Goal: Find specific page/section: Find specific page/section

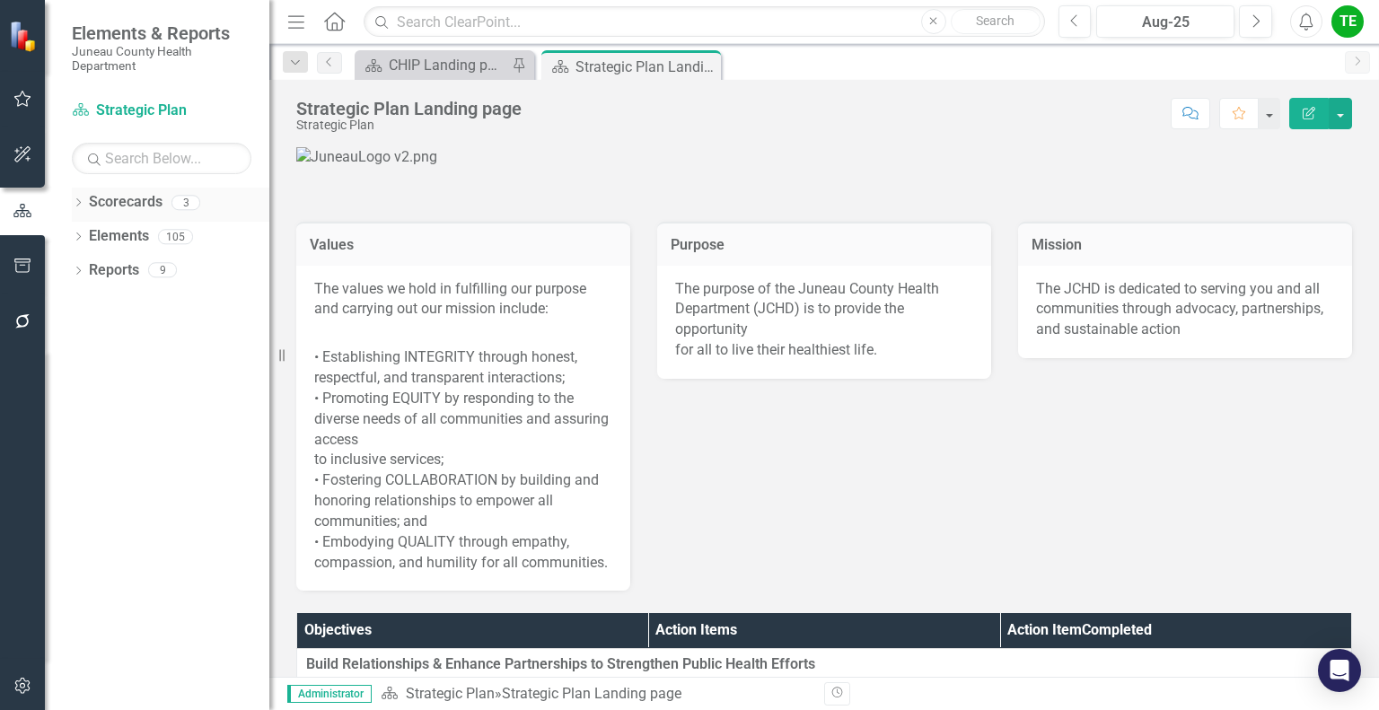
click at [194, 198] on div "3" at bounding box center [185, 202] width 29 height 15
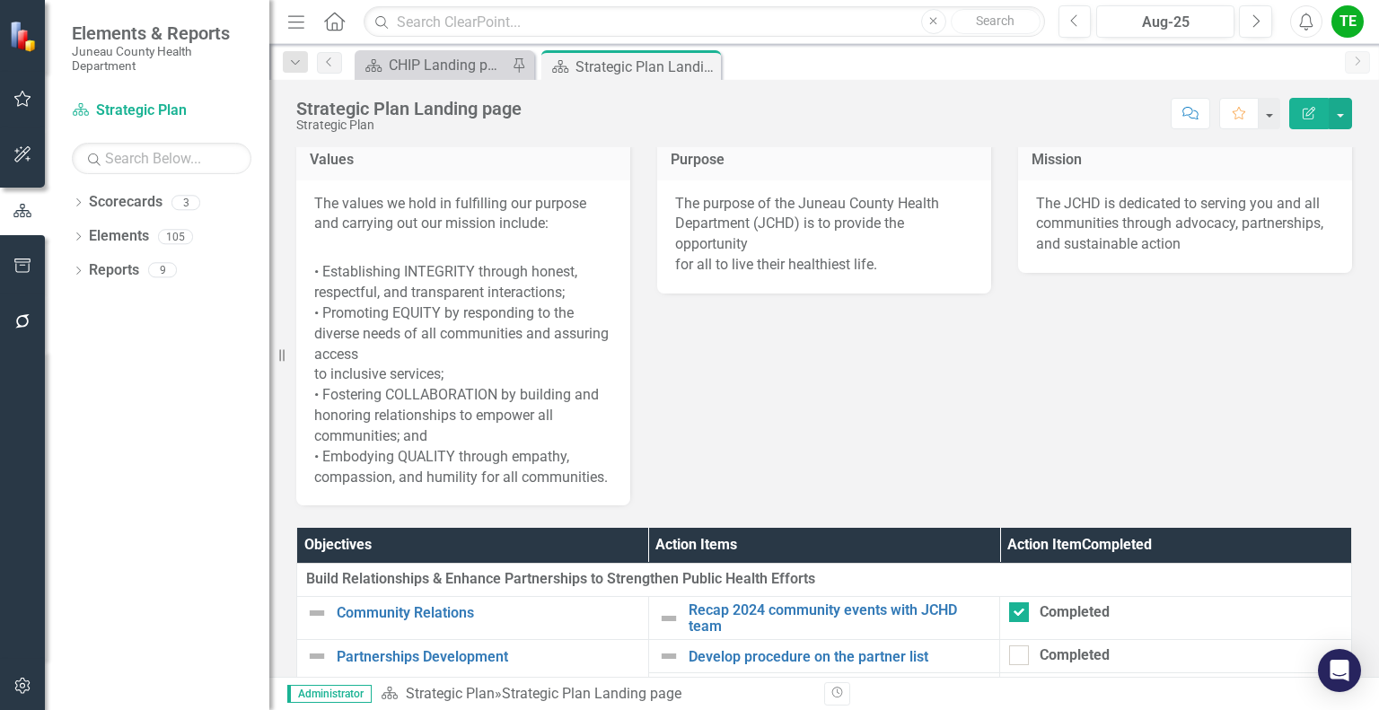
scroll to position [86, 0]
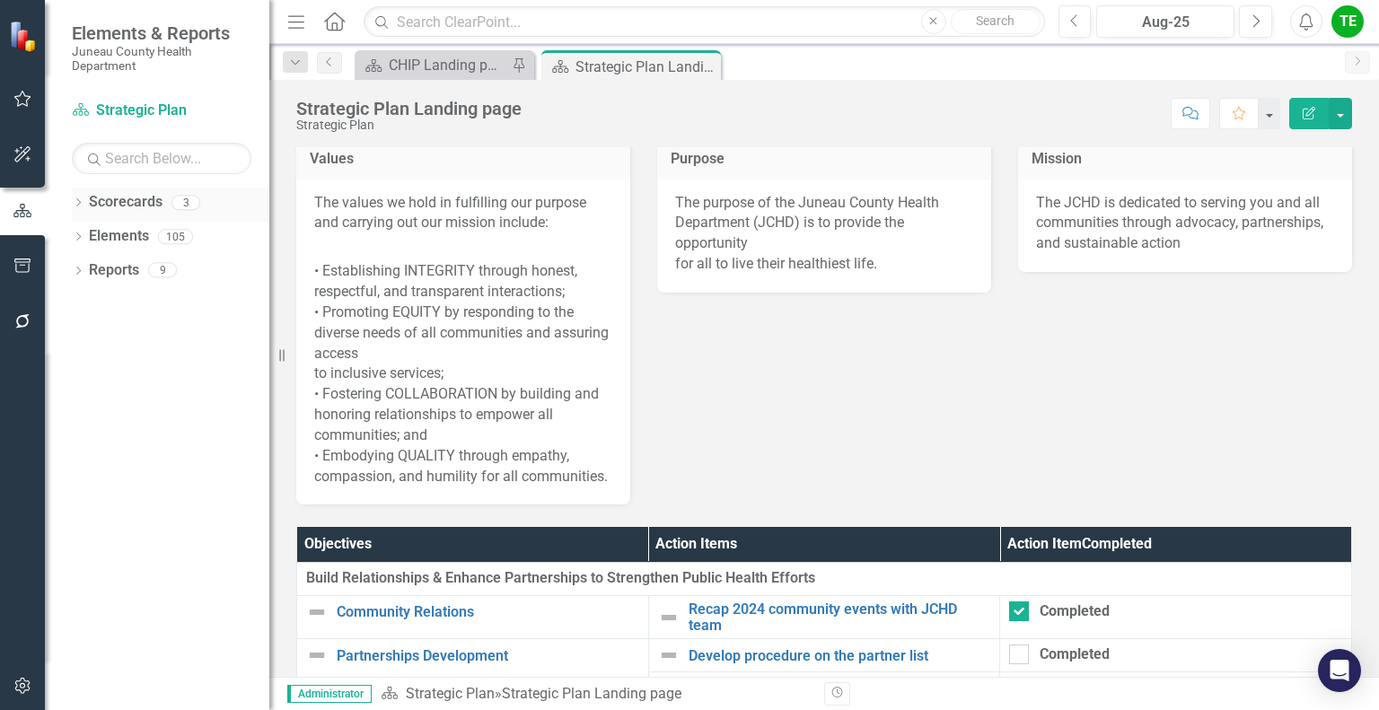
click at [189, 206] on div "3" at bounding box center [185, 202] width 29 height 15
click at [83, 198] on div "Dropdown" at bounding box center [78, 205] width 13 height 15
click at [146, 240] on link "Strategic Plan" at bounding box center [184, 236] width 171 height 21
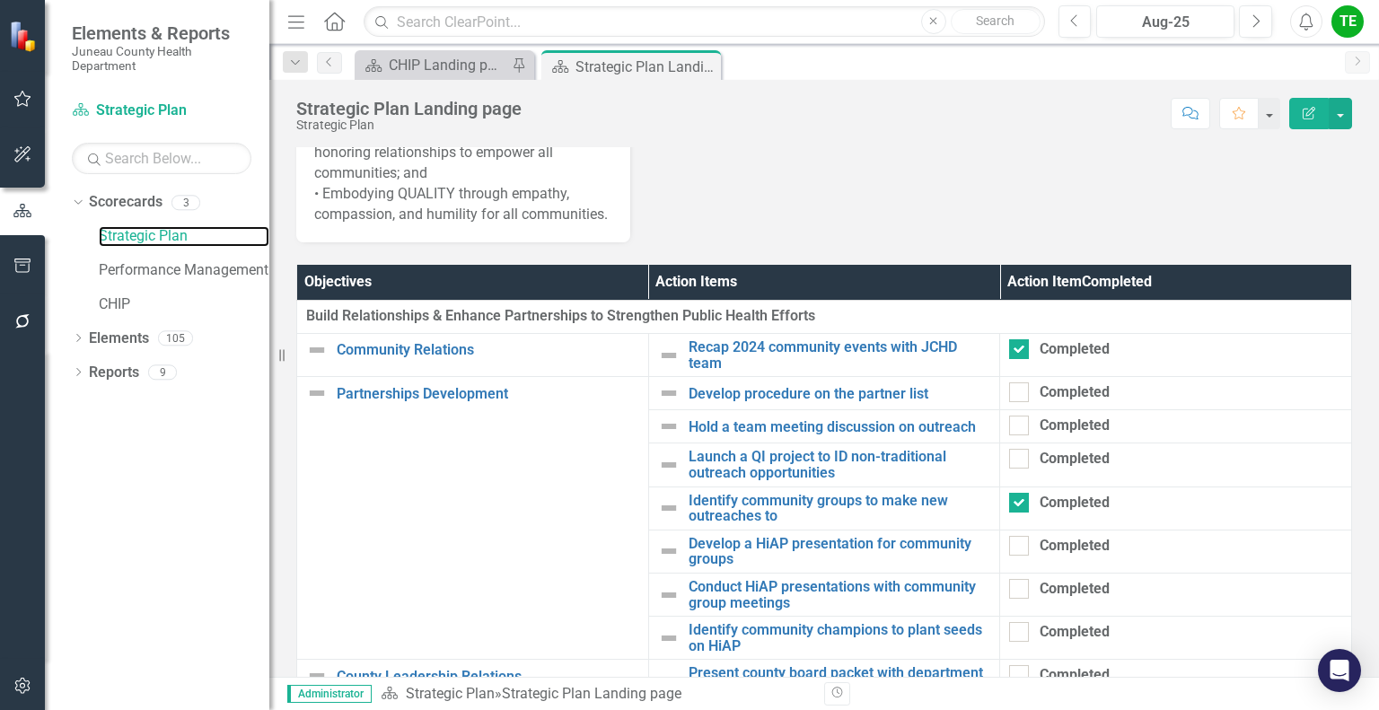
scroll to position [347, 0]
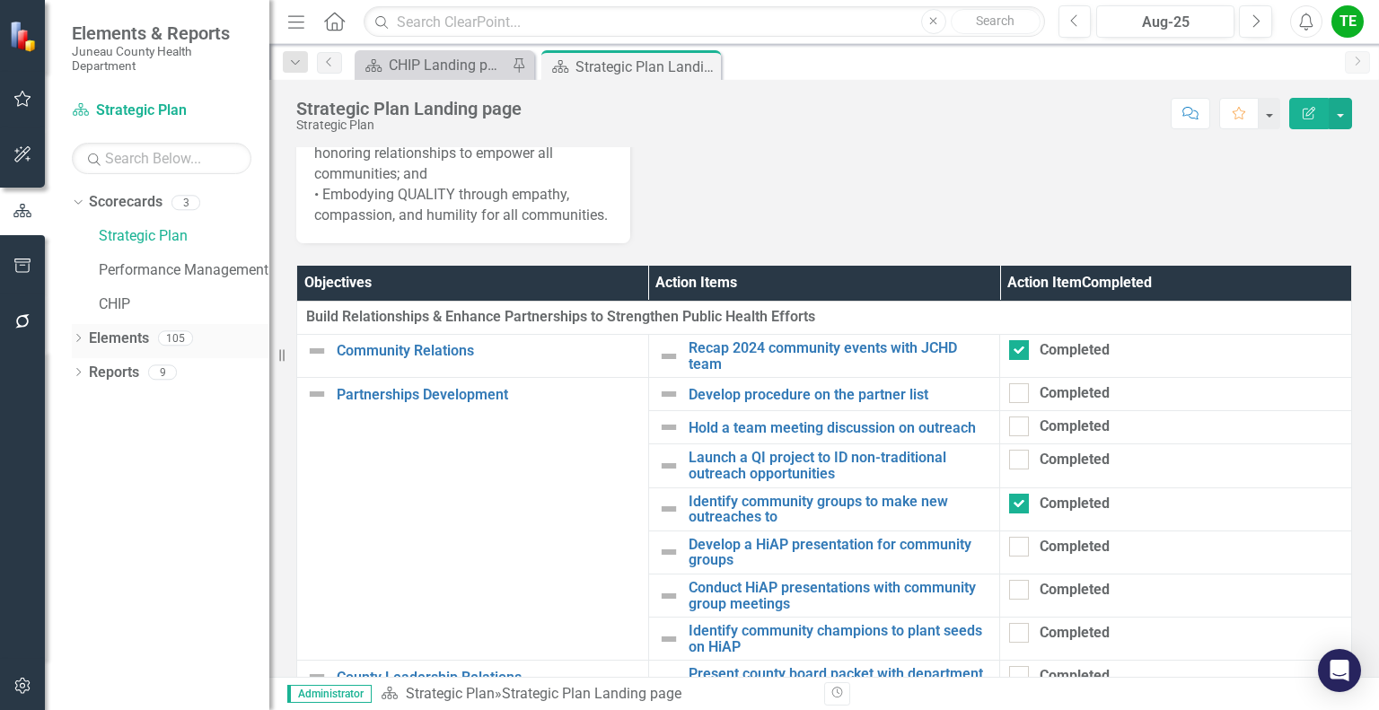
click at [83, 345] on div "Dropdown" at bounding box center [78, 340] width 13 height 15
click at [207, 375] on div "6" at bounding box center [213, 371] width 29 height 15
click at [90, 362] on div "Dropdown Objective Objectives 6" at bounding box center [175, 375] width 189 height 34
click at [86, 373] on icon "Dropdown" at bounding box center [87, 374] width 13 height 10
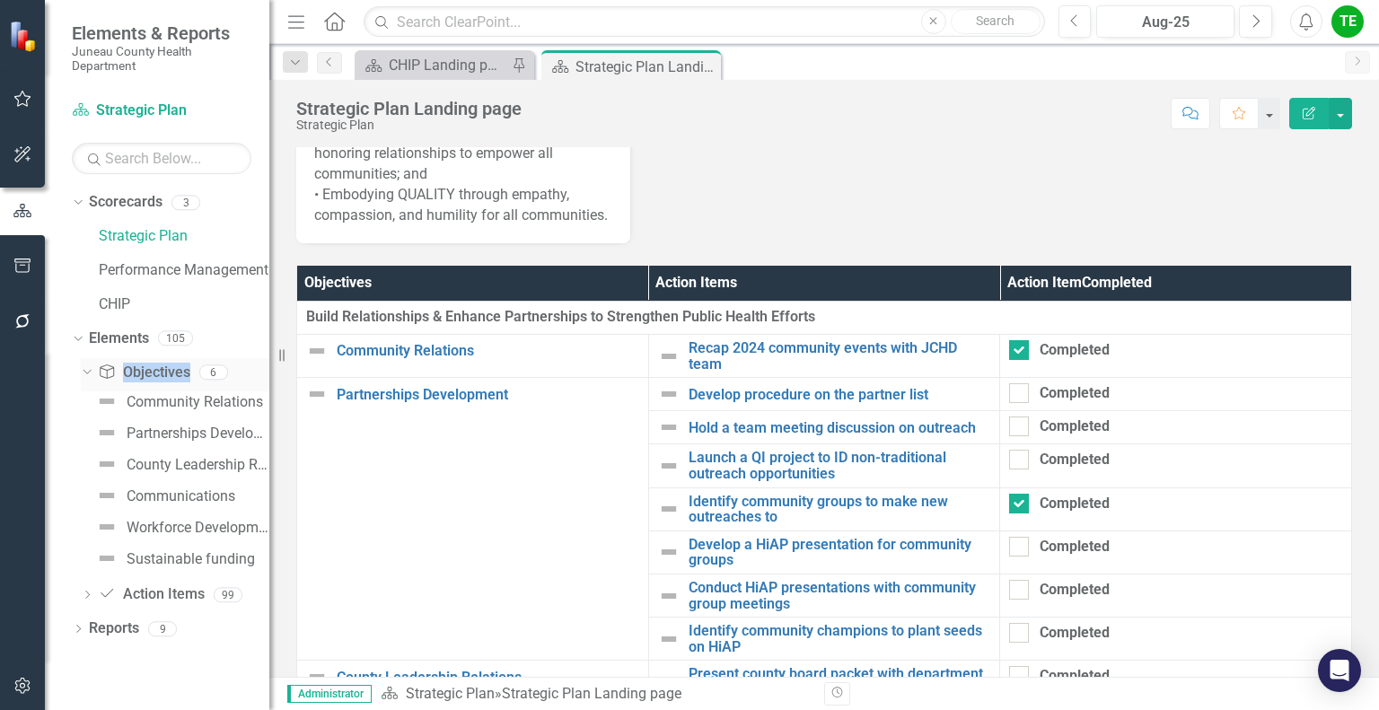
click at [86, 373] on icon at bounding box center [87, 372] width 8 height 4
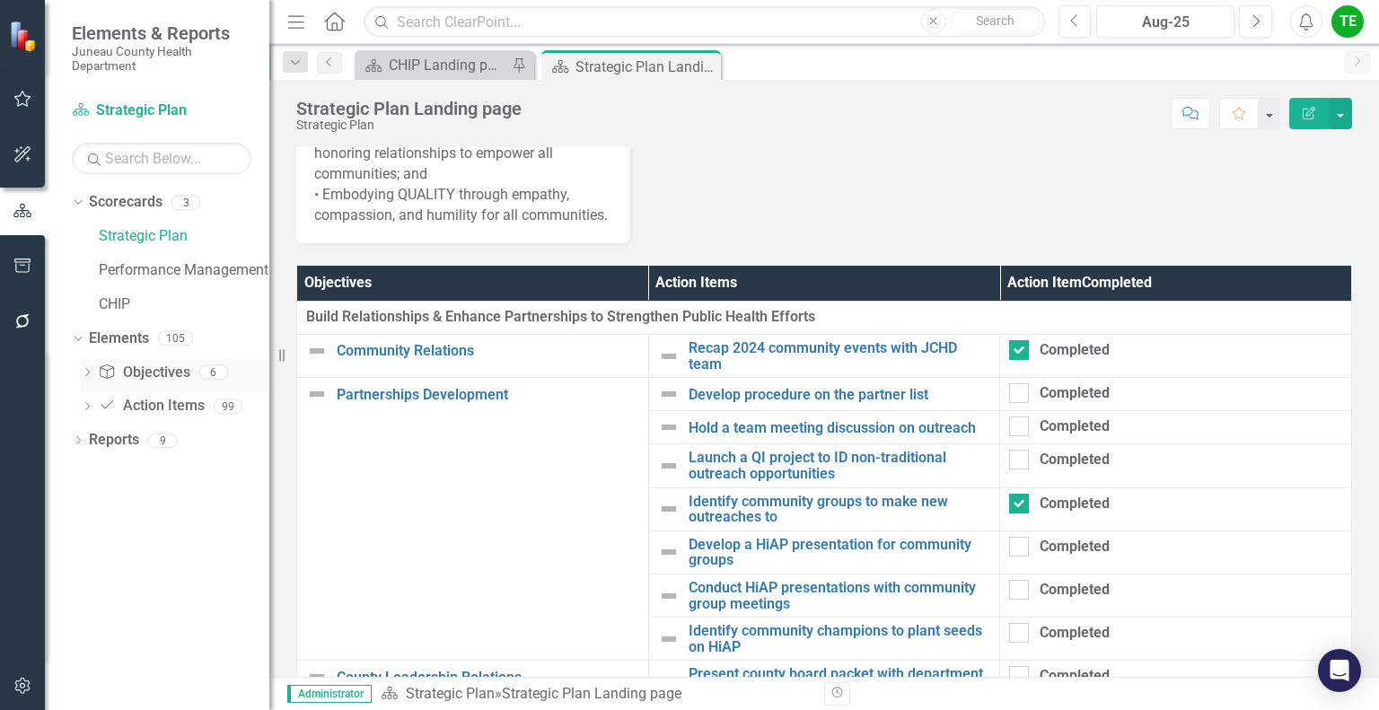
click at [86, 373] on icon "Dropdown" at bounding box center [87, 374] width 13 height 10
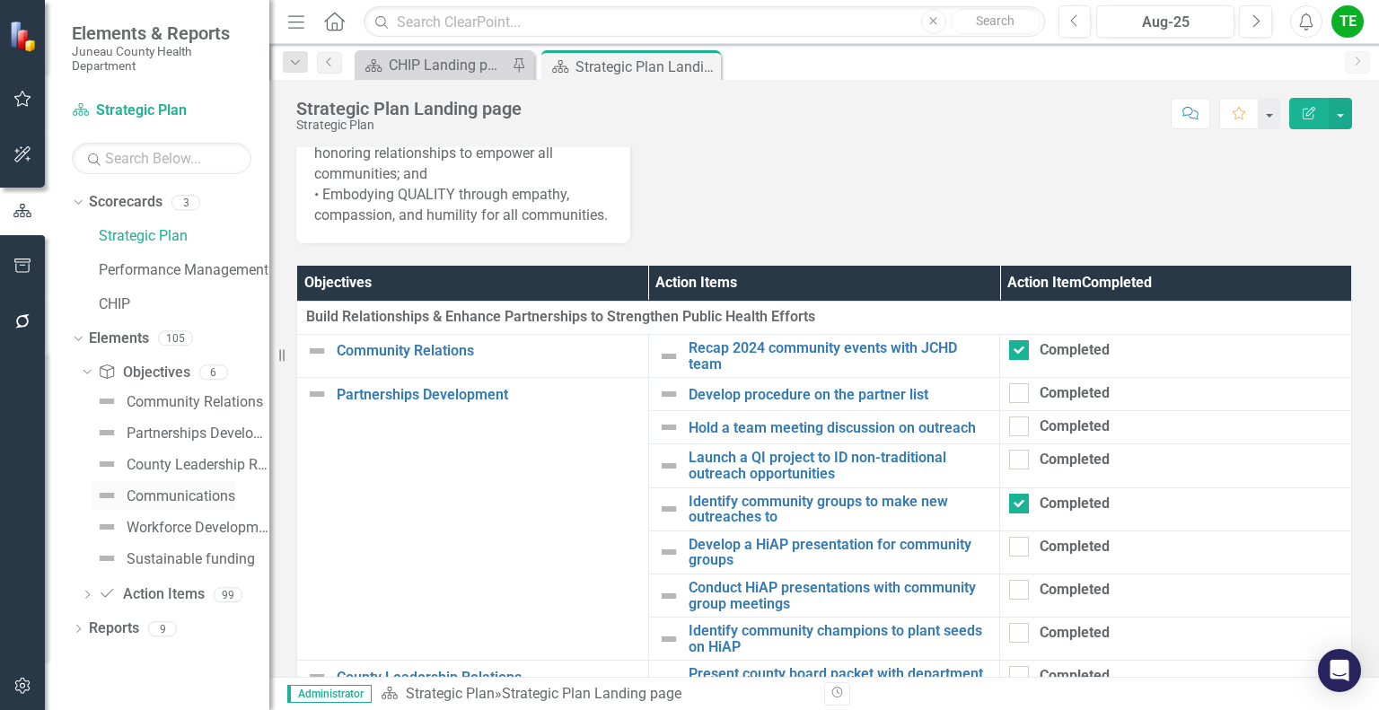
click at [180, 491] on div "Communications" at bounding box center [181, 496] width 109 height 16
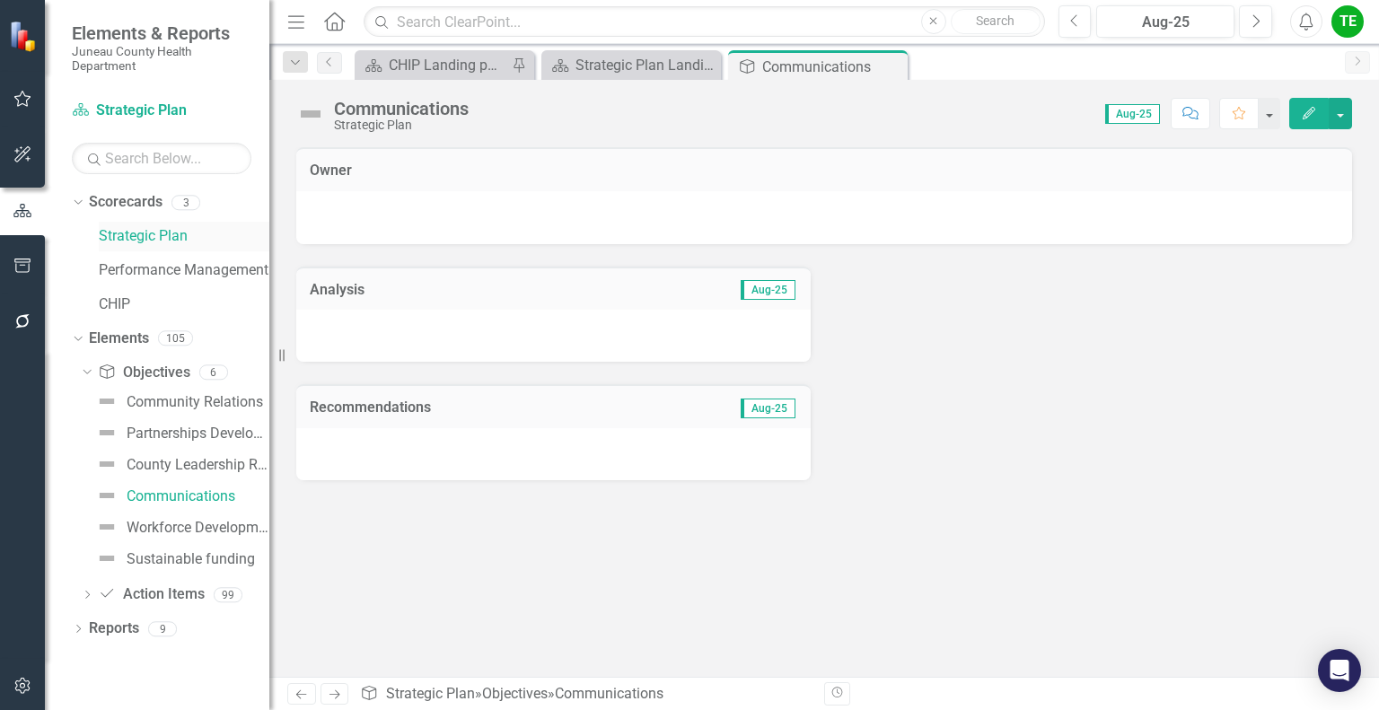
click at [171, 240] on link "Strategic Plan" at bounding box center [184, 236] width 171 height 21
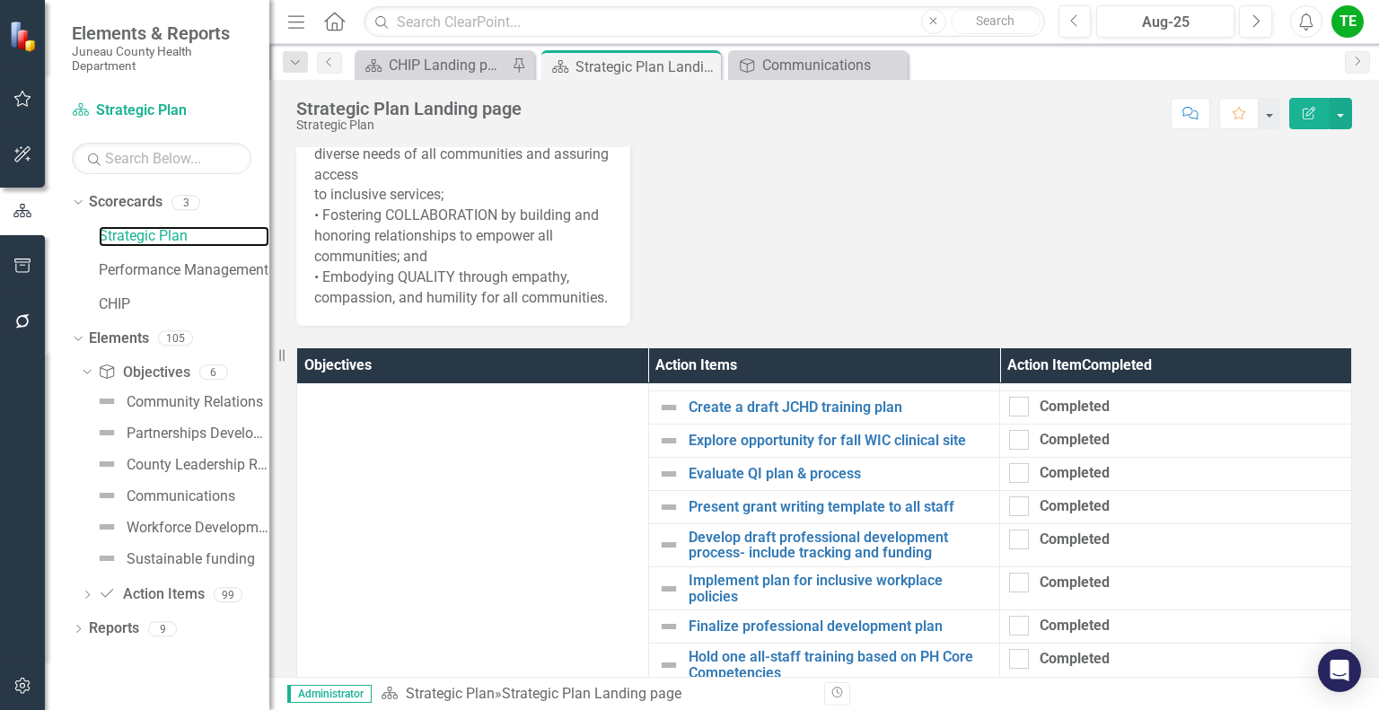
scroll to position [261, 0]
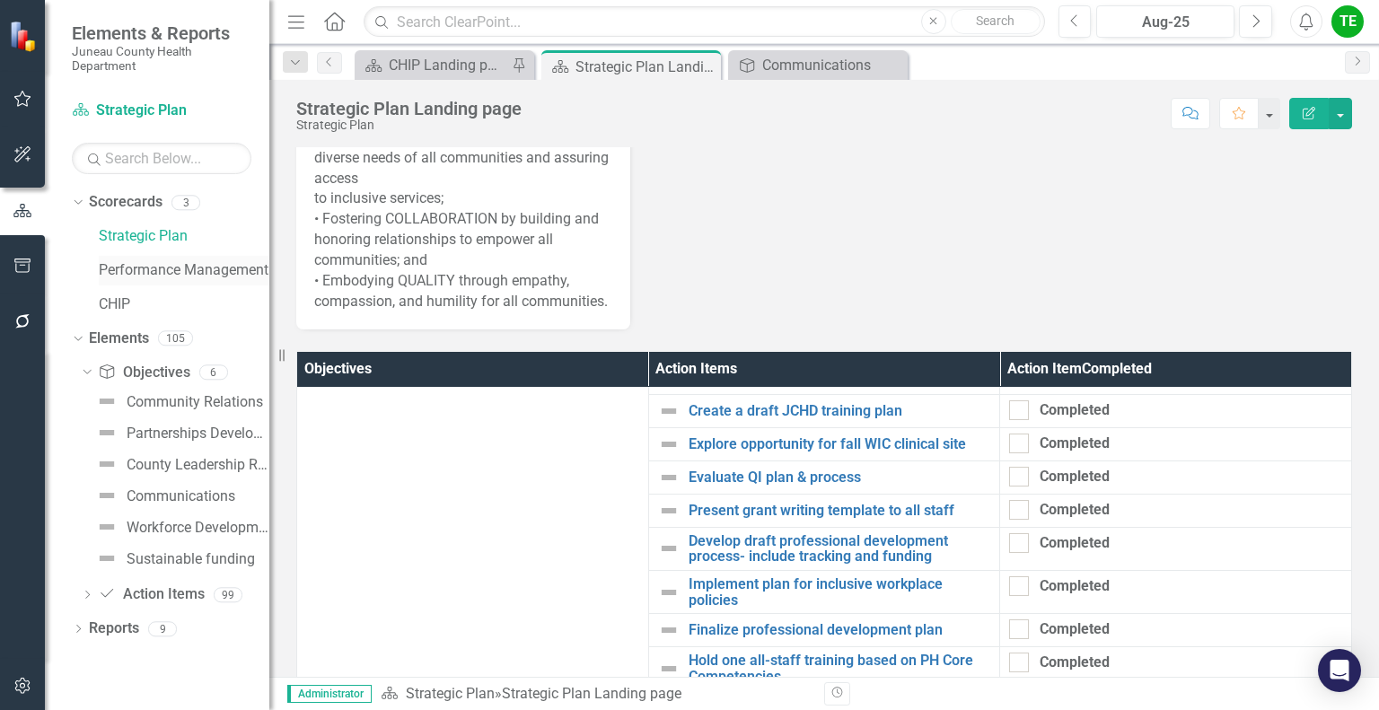
click at [206, 272] on link "Performance Management" at bounding box center [184, 270] width 171 height 21
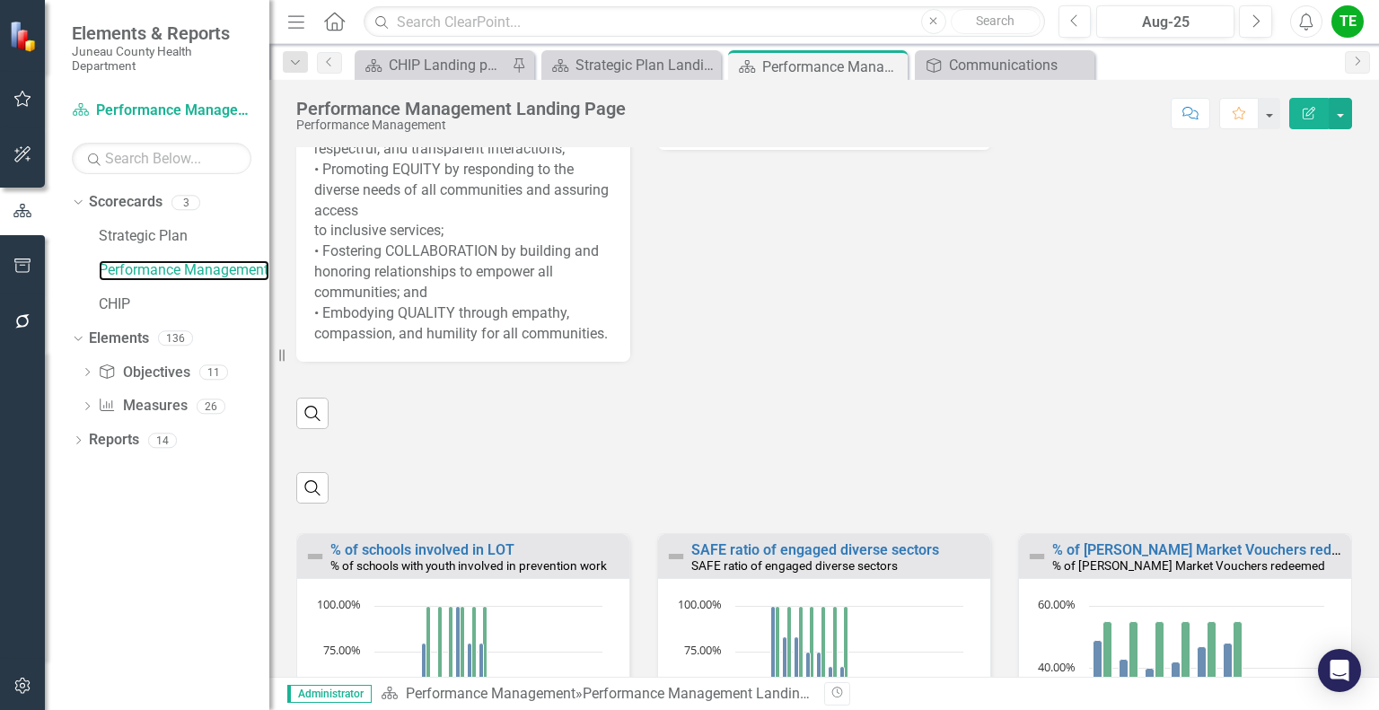
scroll to position [613, 0]
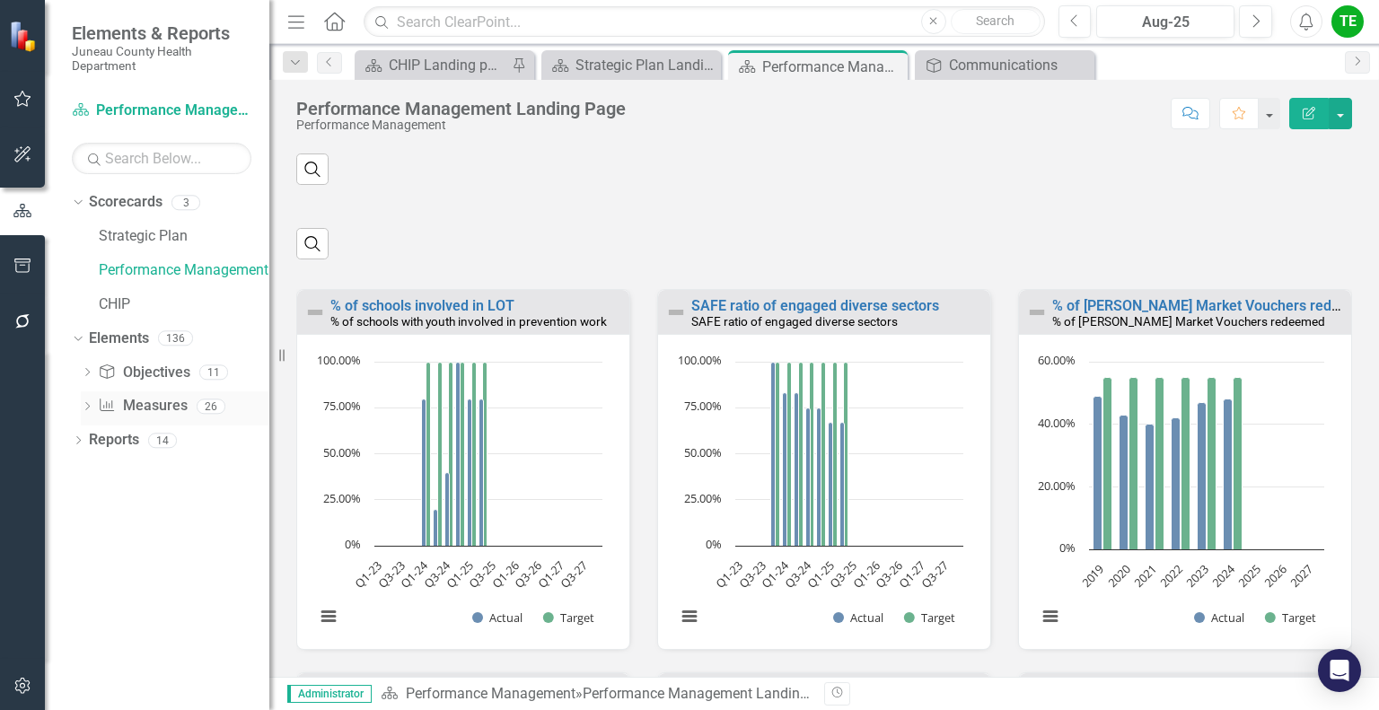
click at [187, 402] on div "Measure Measures 26" at bounding box center [183, 408] width 171 height 34
click at [201, 408] on div "26" at bounding box center [211, 406] width 29 height 15
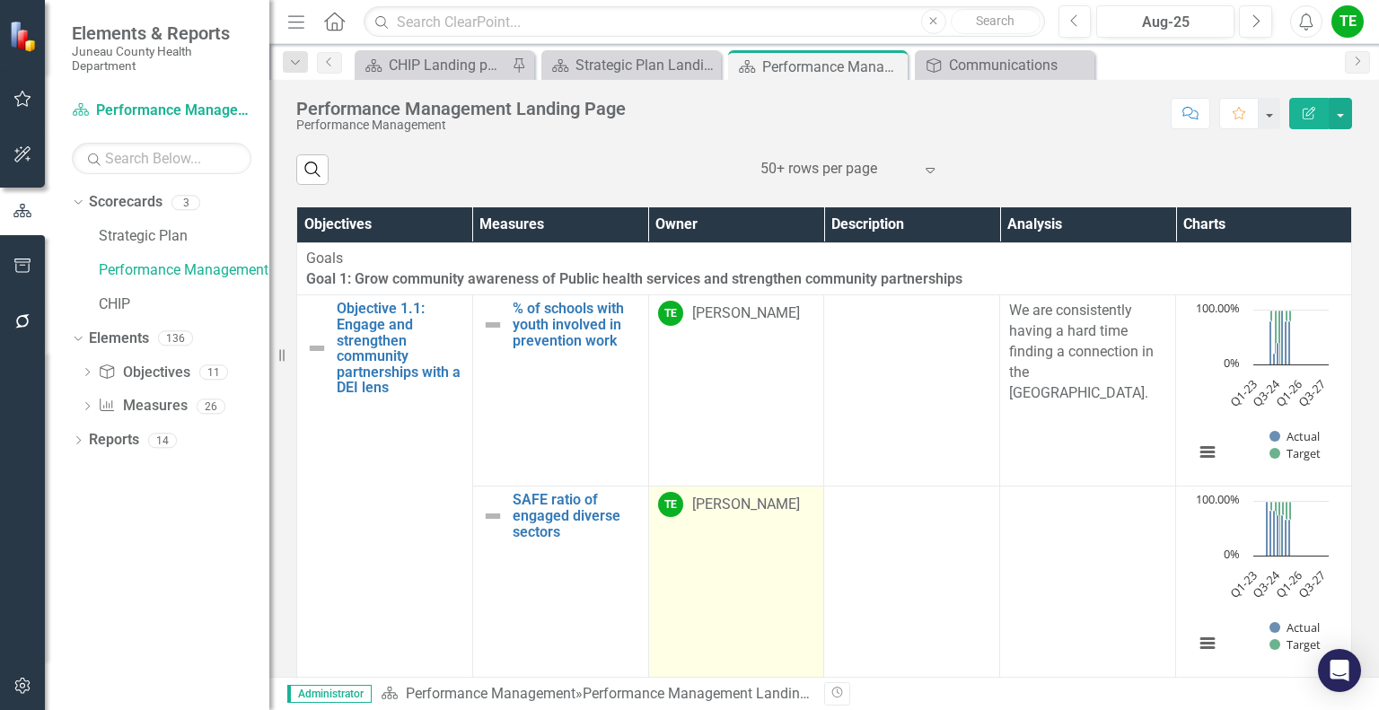
scroll to position [40, 0]
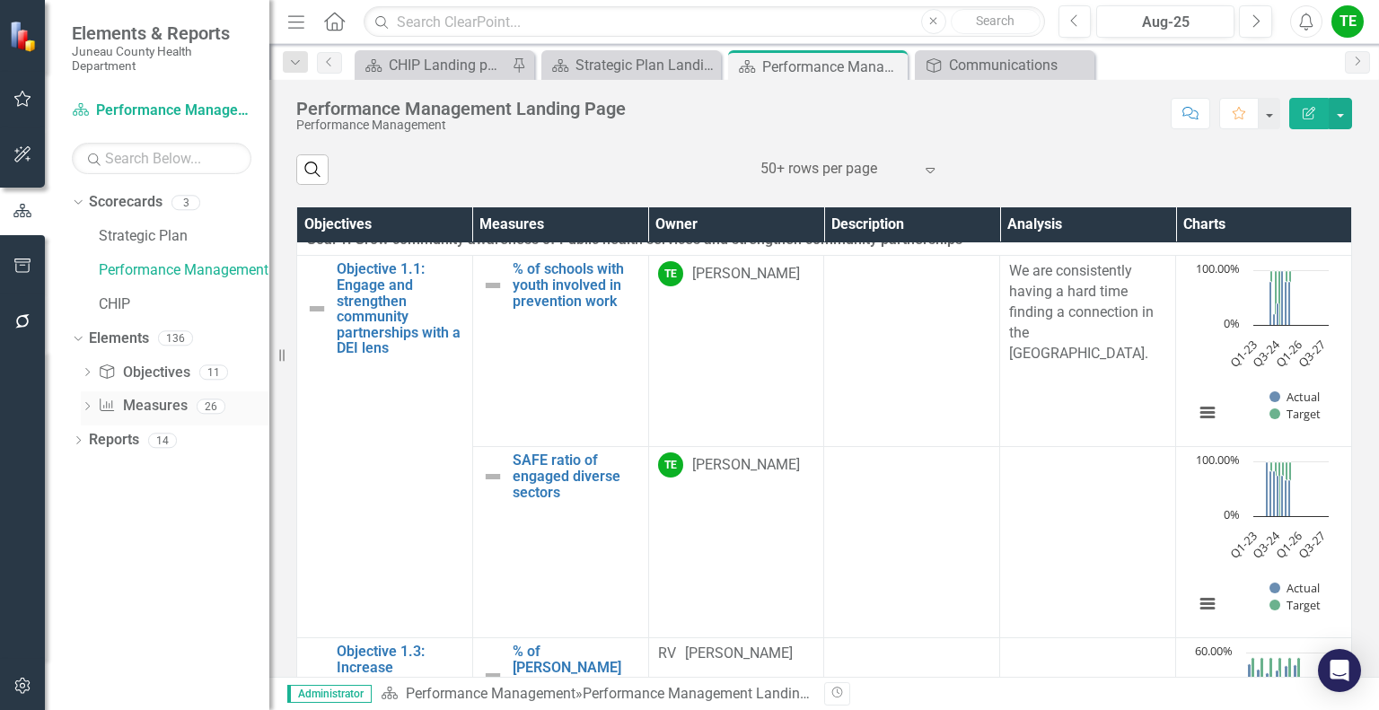
click at [88, 412] on icon "Dropdown" at bounding box center [87, 408] width 13 height 10
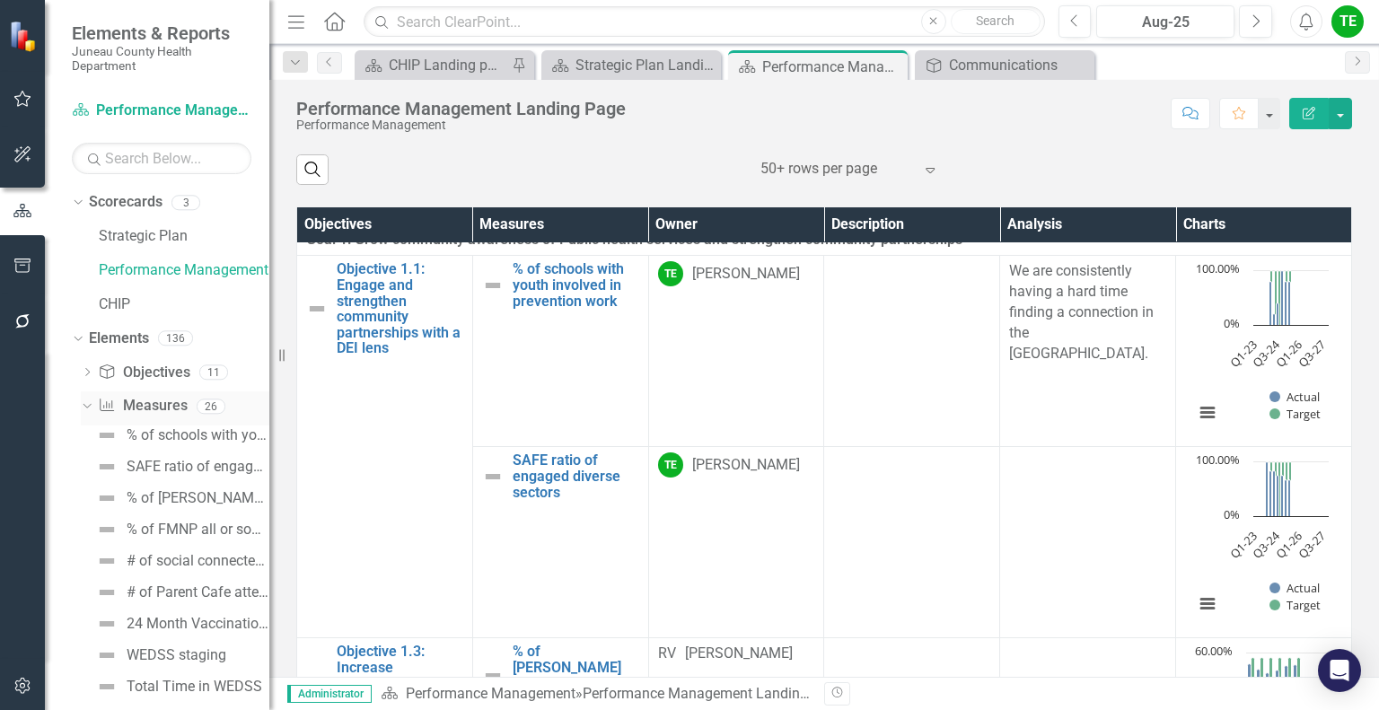
scroll to position [0, 0]
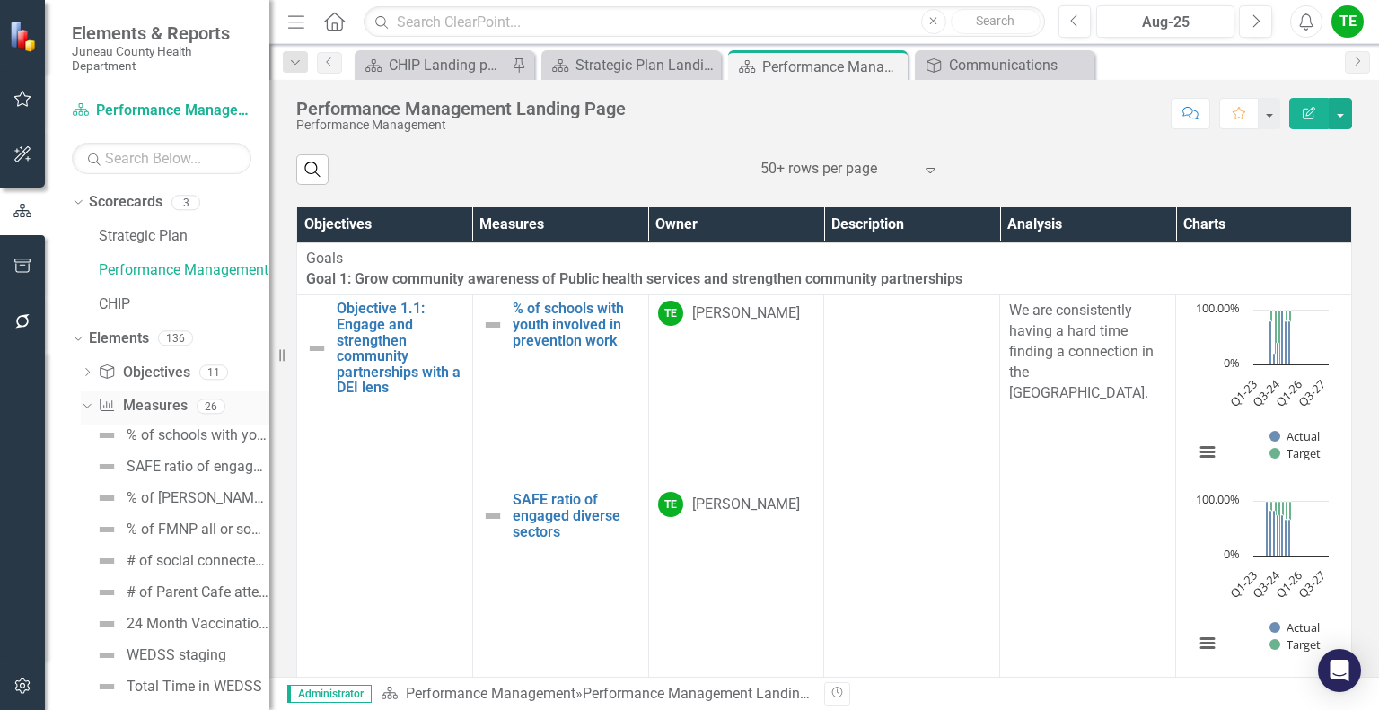
click at [171, 402] on link "Measure Measures" at bounding box center [142, 406] width 89 height 21
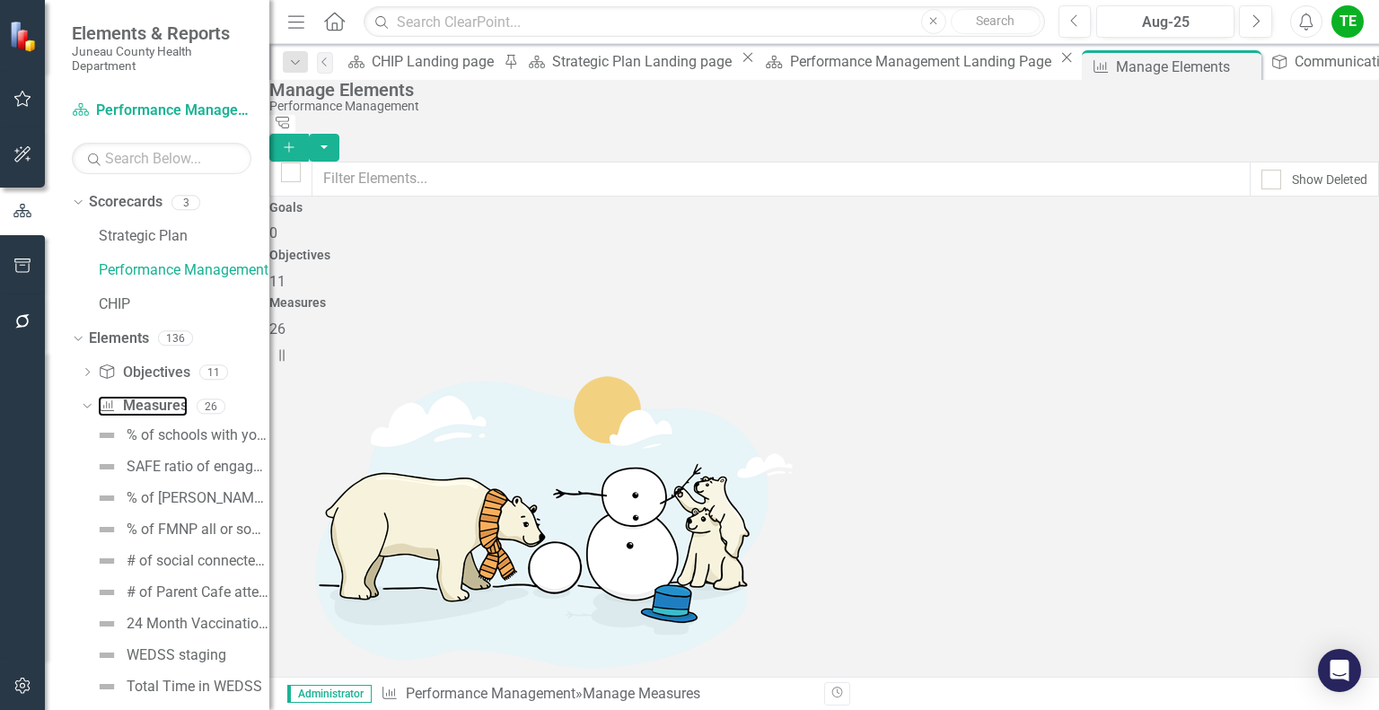
checkbox input "false"
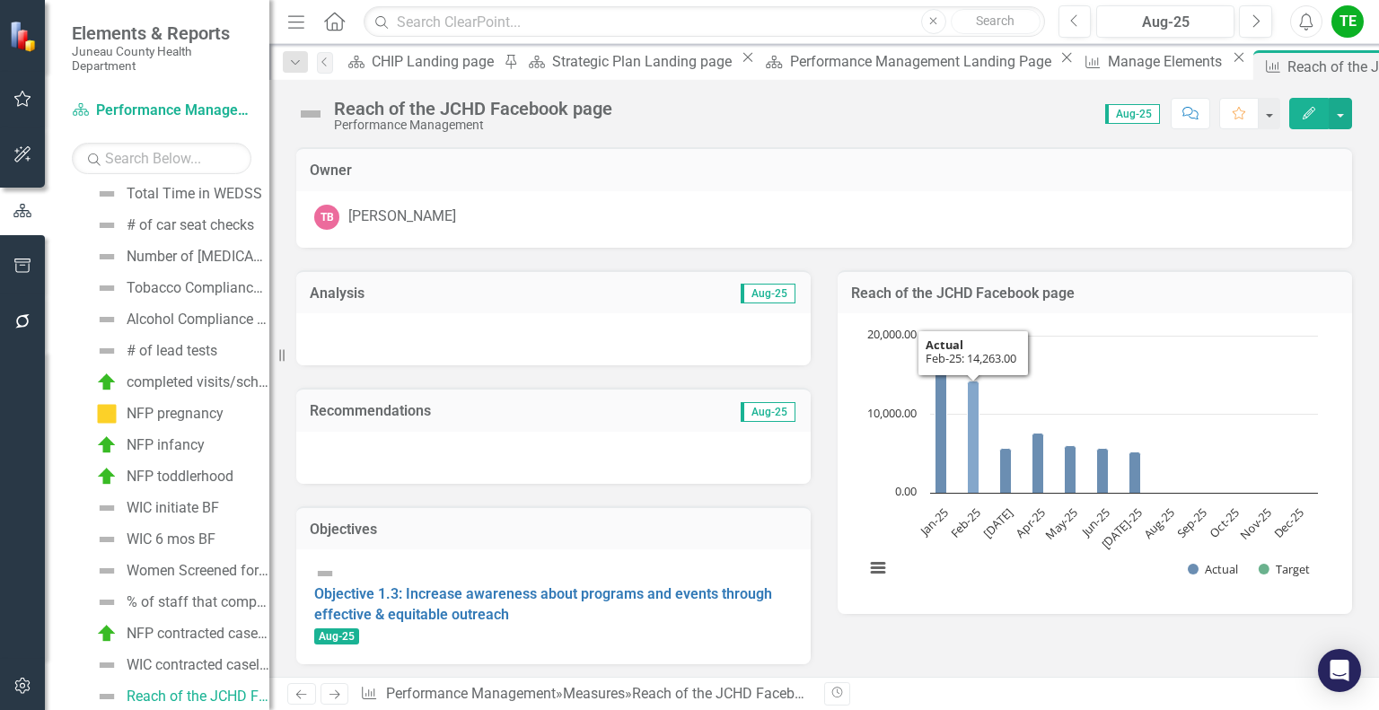
click at [969, 408] on icon "Feb-25, 14,263. Actual." at bounding box center [974, 438] width 12 height 112
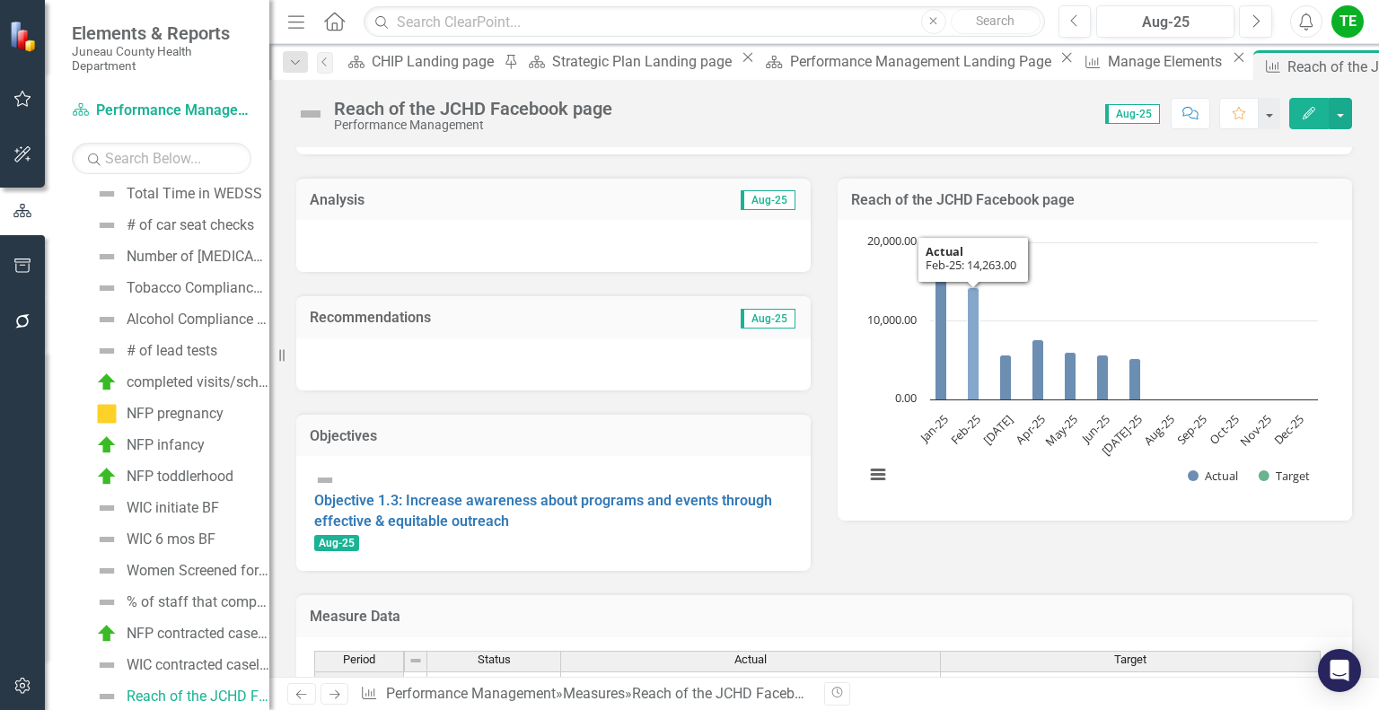
scroll to position [97, 0]
